Goal: Task Accomplishment & Management: Use online tool/utility

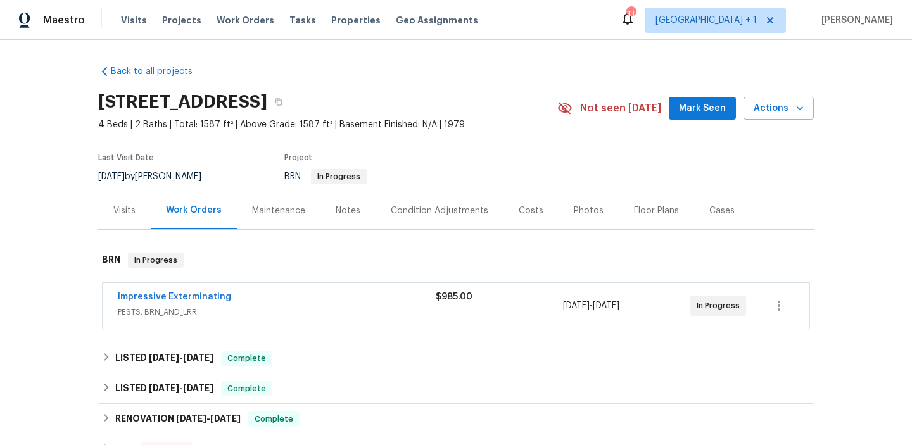
click at [419, 154] on div "Project" at bounding box center [405, 161] width 243 height 15
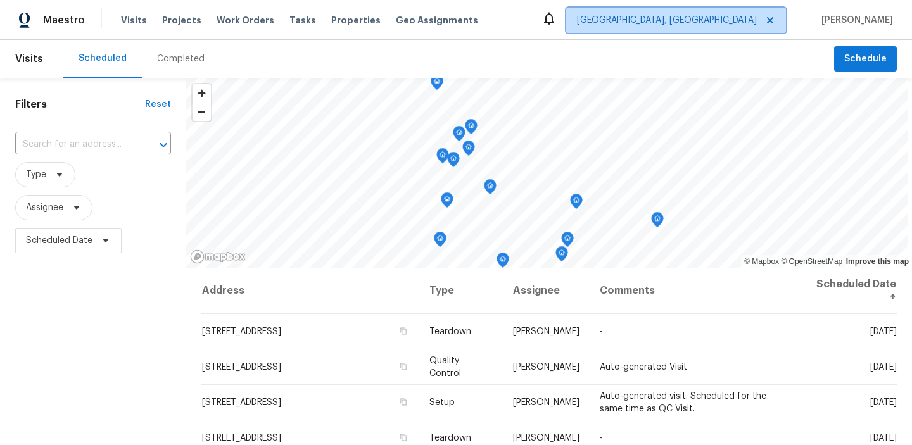
click at [696, 22] on span "[GEOGRAPHIC_DATA], [GEOGRAPHIC_DATA]" at bounding box center [667, 20] width 180 height 13
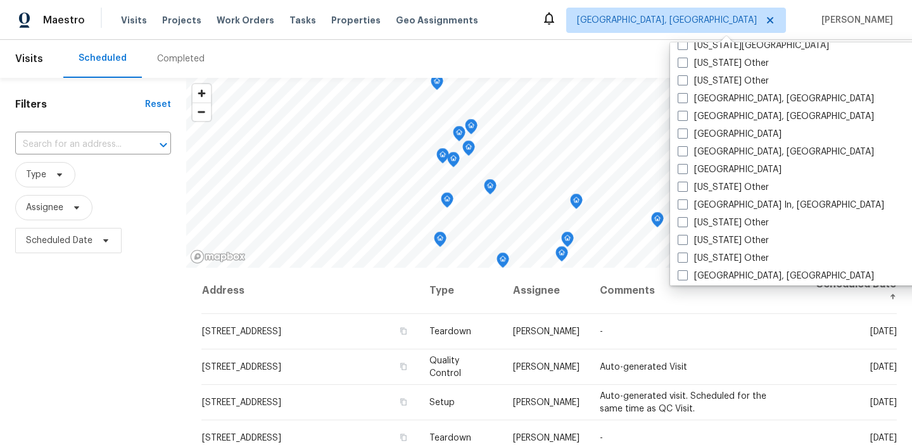
scroll to position [791, 0]
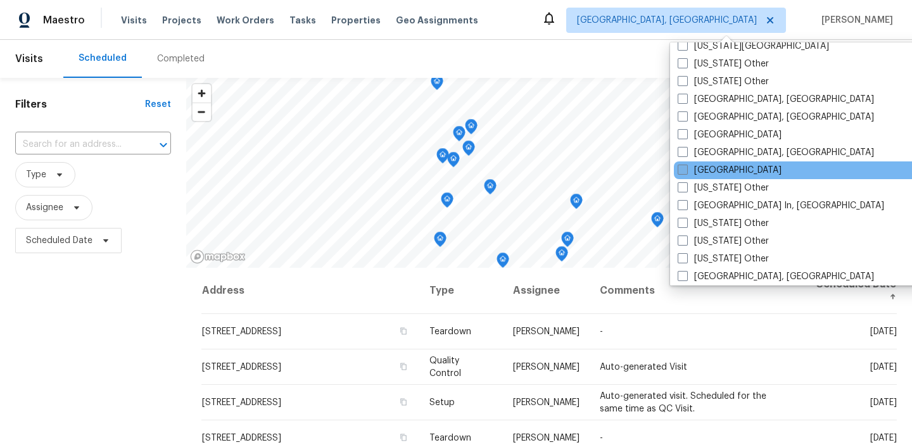
click at [687, 174] on span at bounding box center [683, 170] width 10 height 10
click at [686, 172] on input "[GEOGRAPHIC_DATA]" at bounding box center [682, 168] width 8 height 8
checkbox input "true"
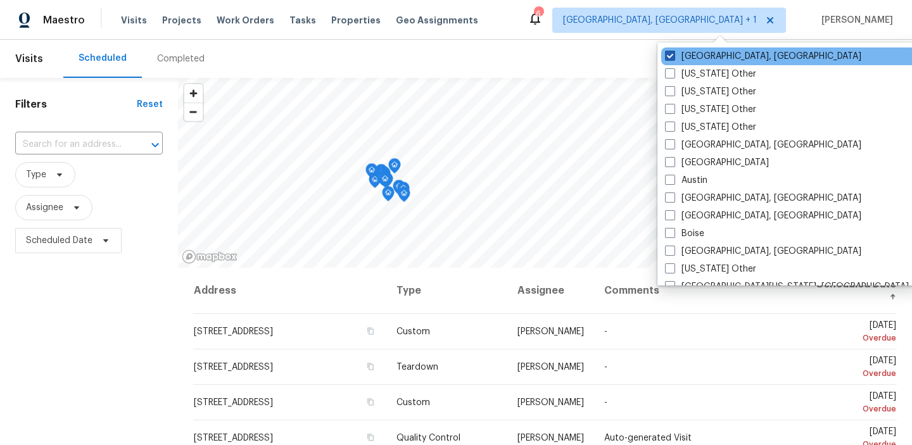
click at [669, 55] on span at bounding box center [670, 56] width 10 height 10
click at [669, 55] on input "[GEOGRAPHIC_DATA], [GEOGRAPHIC_DATA]" at bounding box center [669, 54] width 8 height 8
checkbox input "false"
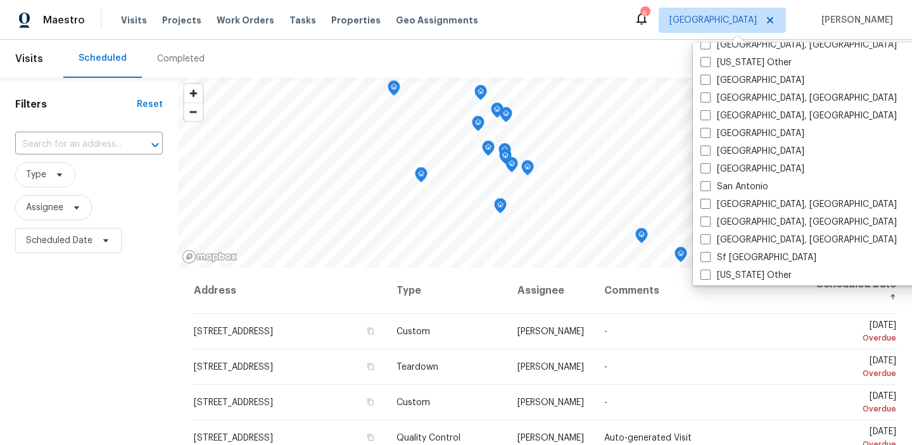
scroll to position [1573, 0]
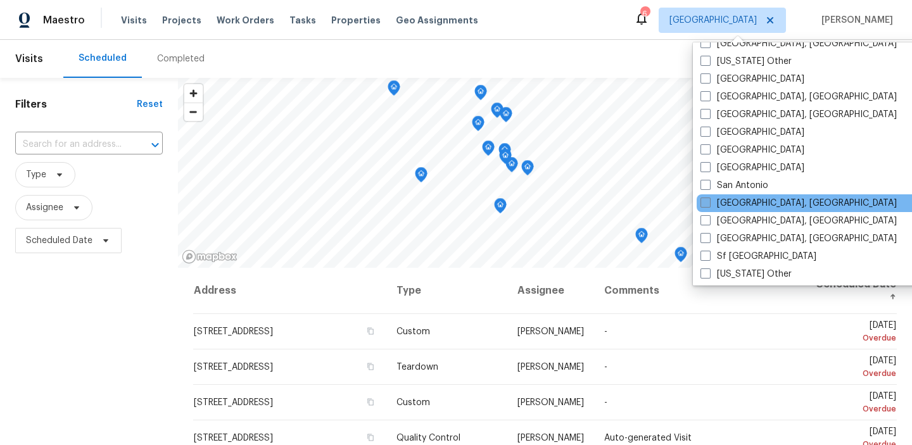
click at [705, 203] on span at bounding box center [706, 203] width 10 height 10
click at [705, 203] on input "[GEOGRAPHIC_DATA], [GEOGRAPHIC_DATA]" at bounding box center [705, 201] width 8 height 8
checkbox input "true"
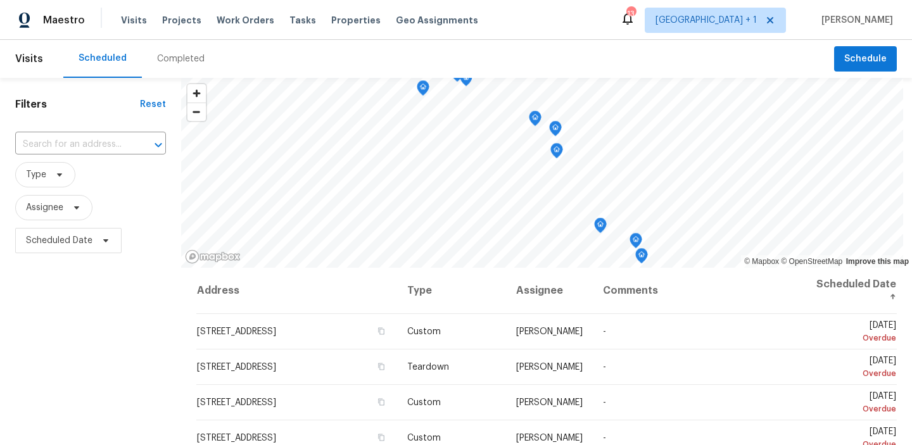
click at [71, 324] on div "Filters Reset ​ Type Assignee Scheduled Date" at bounding box center [90, 351] width 181 height 546
click at [289, 17] on span "Tasks" at bounding box center [302, 20] width 27 height 9
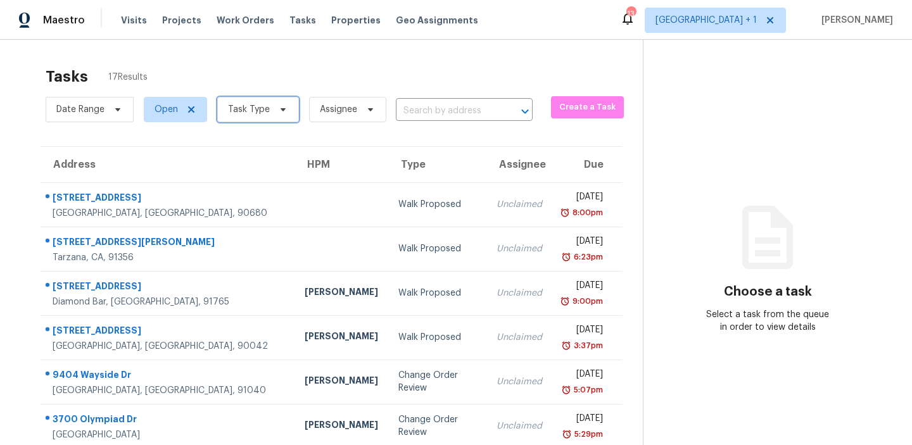
click at [278, 111] on icon at bounding box center [283, 110] width 10 height 10
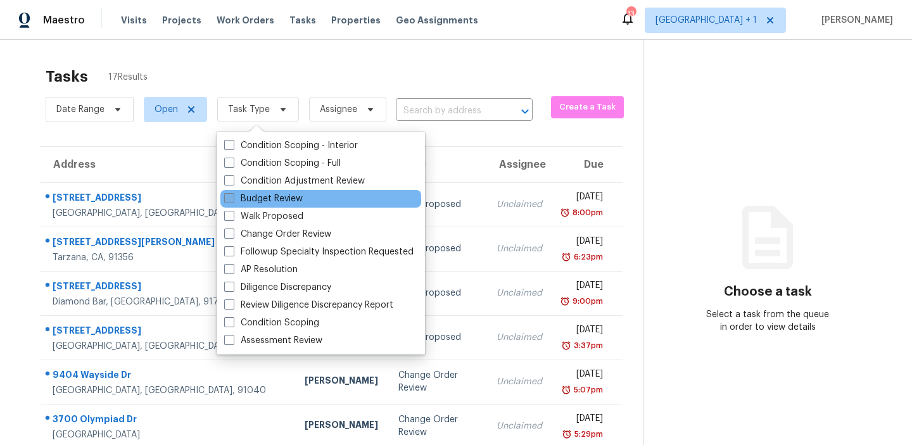
click at [224, 198] on span at bounding box center [229, 198] width 10 height 10
click at [224, 198] on input "Budget Review" at bounding box center [228, 197] width 8 height 8
checkbox input "true"
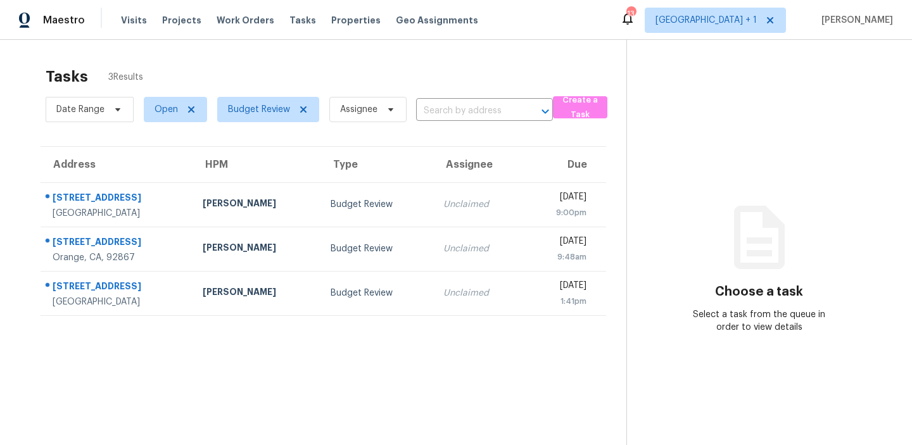
click at [303, 69] on div "Tasks 3 Results" at bounding box center [336, 76] width 581 height 33
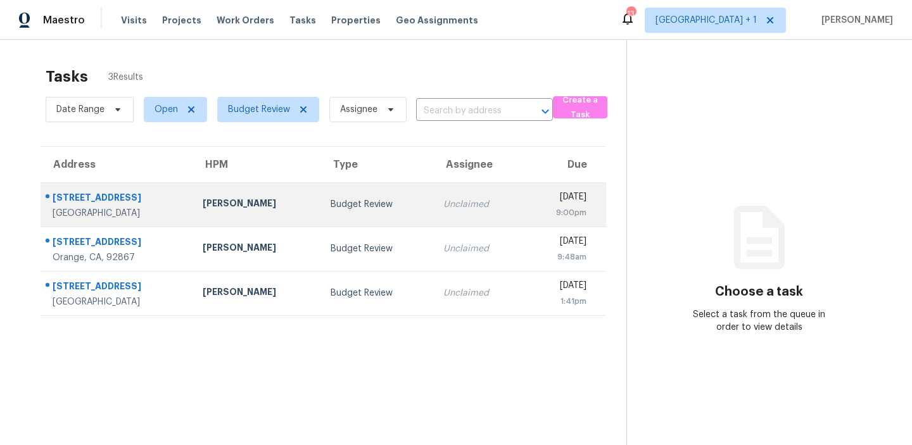
click at [384, 193] on td "Budget Review" at bounding box center [377, 204] width 113 height 44
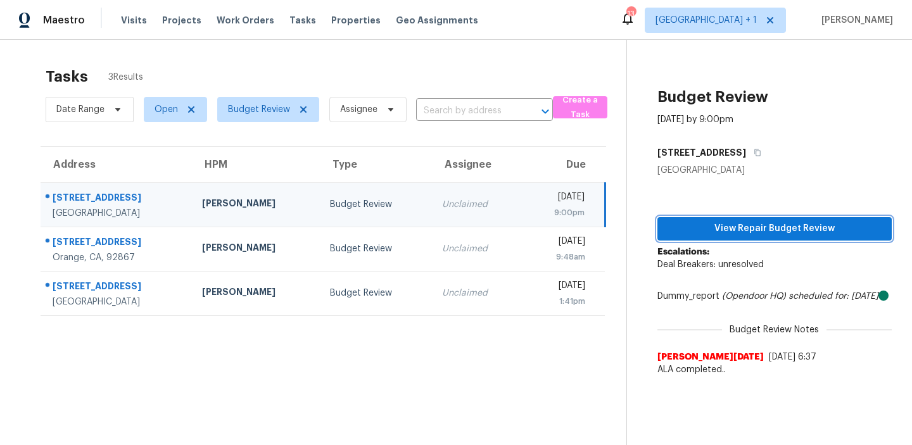
click at [728, 231] on span "View Repair Budget Review" at bounding box center [775, 229] width 214 height 16
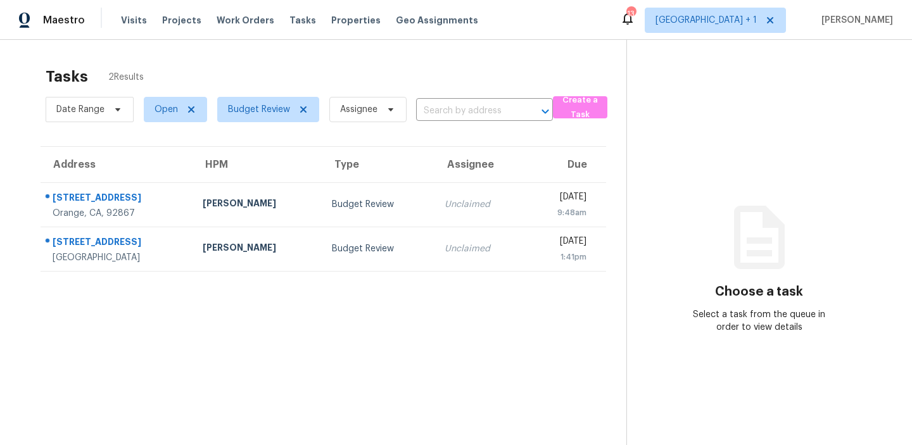
click at [274, 318] on section "Tasks 2 Results Date Range Open Budget Review Assignee ​ Create a Task Address …" at bounding box center [323, 272] width 606 height 425
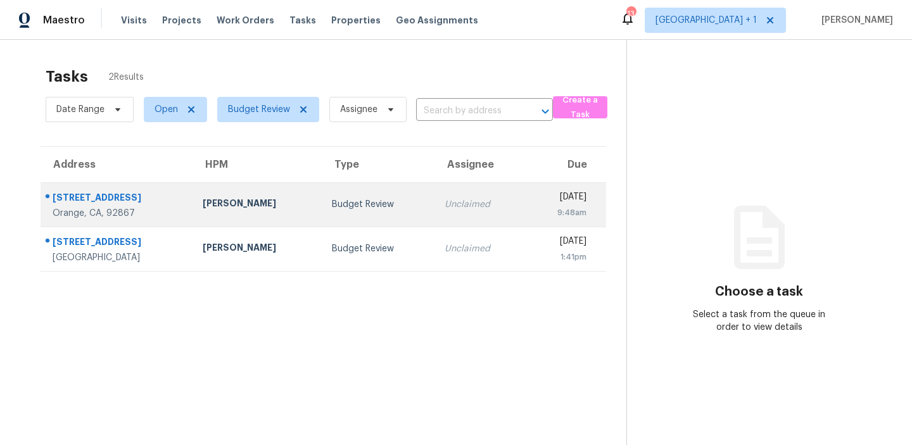
click at [365, 210] on div "Budget Review" at bounding box center [378, 204] width 93 height 13
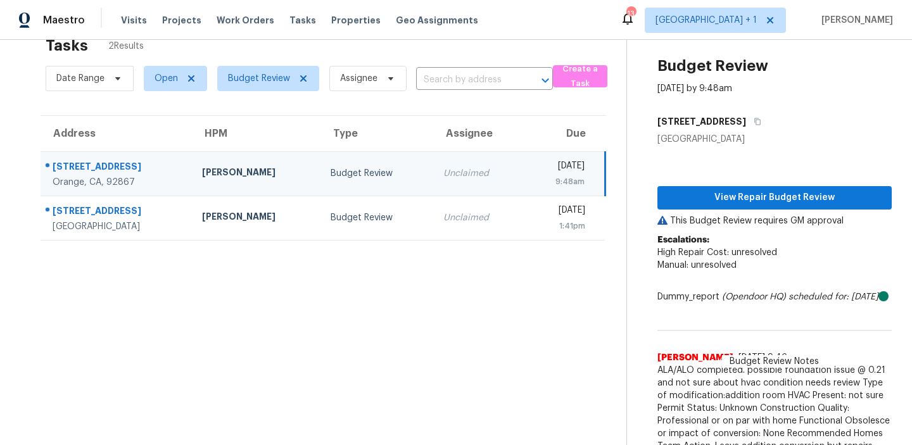
scroll to position [70, 0]
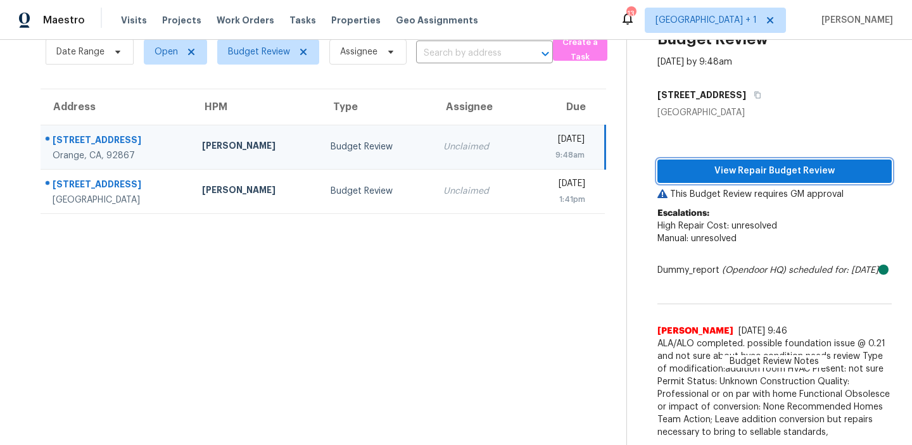
click at [731, 163] on span "View Repair Budget Review" at bounding box center [775, 171] width 214 height 16
